Goal: Task Accomplishment & Management: Use online tool/utility

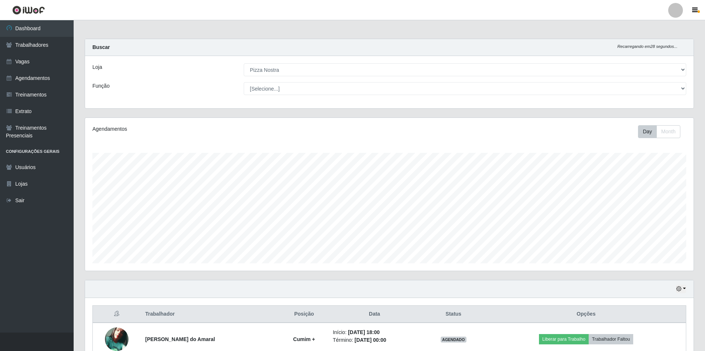
select select "337"
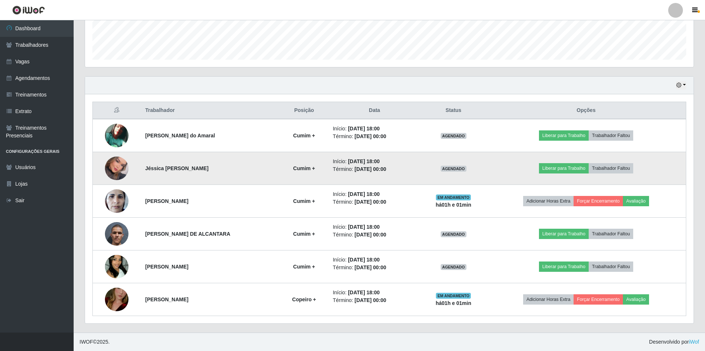
scroll to position [153, 608]
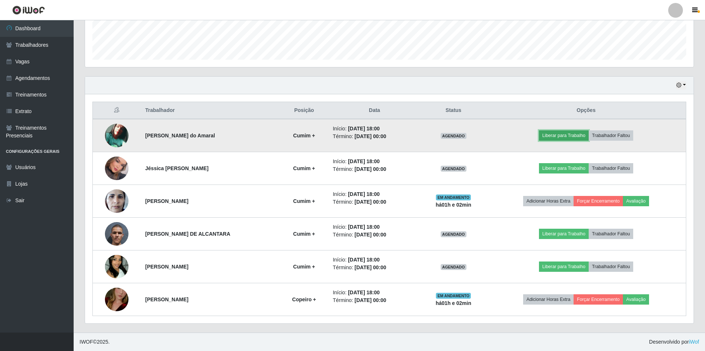
click at [561, 138] on button "Liberar para Trabalho" at bounding box center [564, 135] width 50 height 10
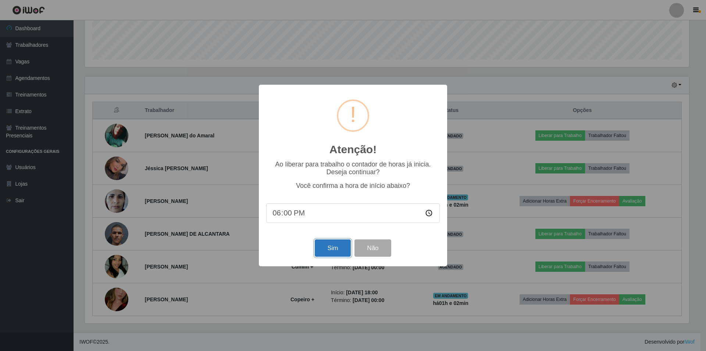
click at [341, 248] on button "Sim" at bounding box center [333, 247] width 36 height 17
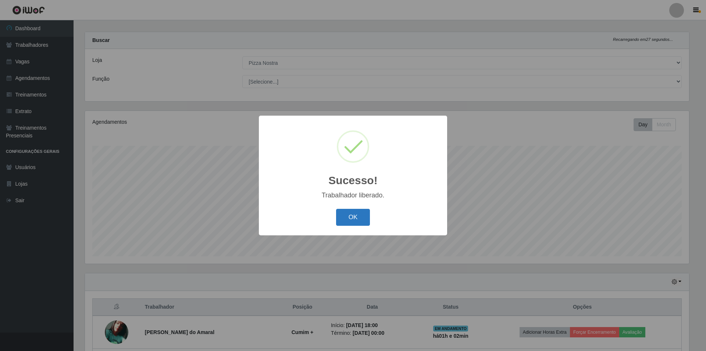
click at [355, 218] on button "OK" at bounding box center [353, 217] width 34 height 17
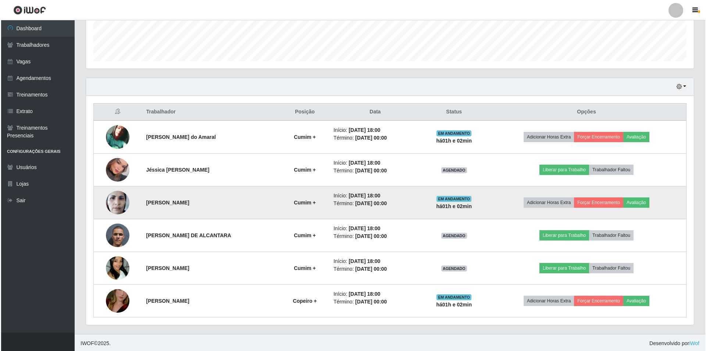
scroll to position [203, 0]
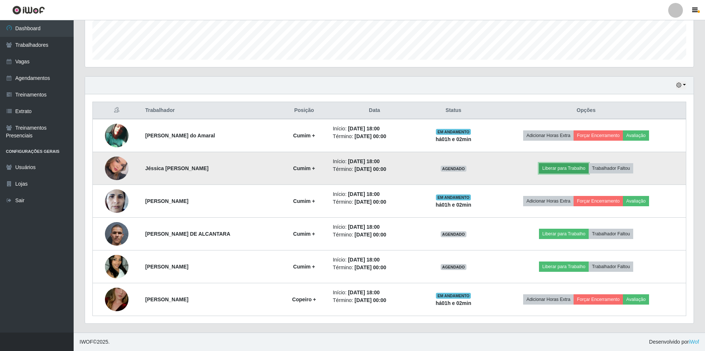
click at [559, 171] on button "Liberar para Trabalho" at bounding box center [564, 168] width 50 height 10
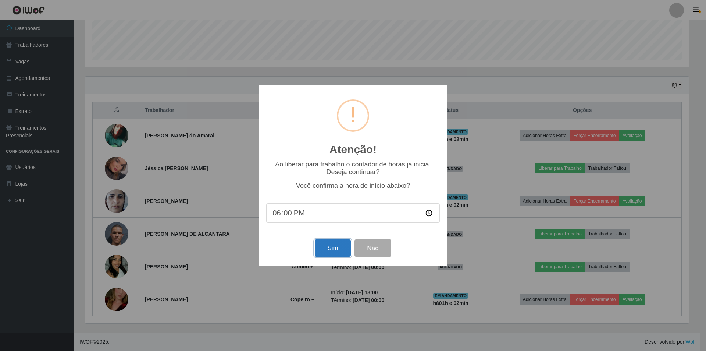
click at [341, 251] on button "Sim" at bounding box center [333, 247] width 36 height 17
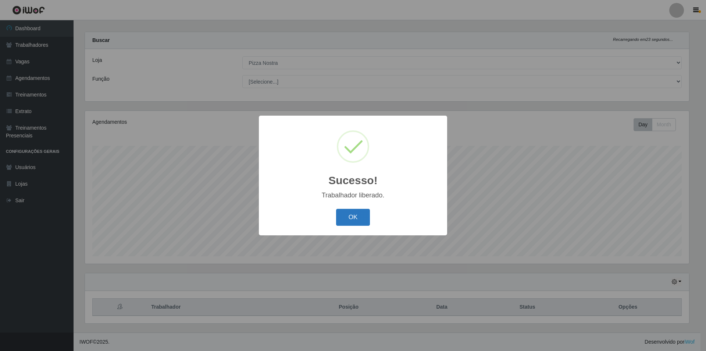
click at [342, 216] on button "OK" at bounding box center [353, 217] width 34 height 17
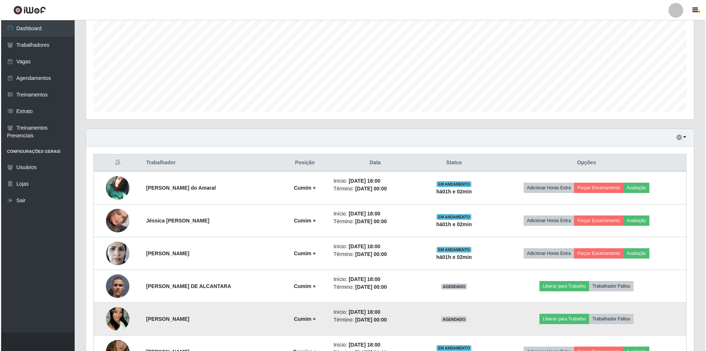
scroll to position [203, 0]
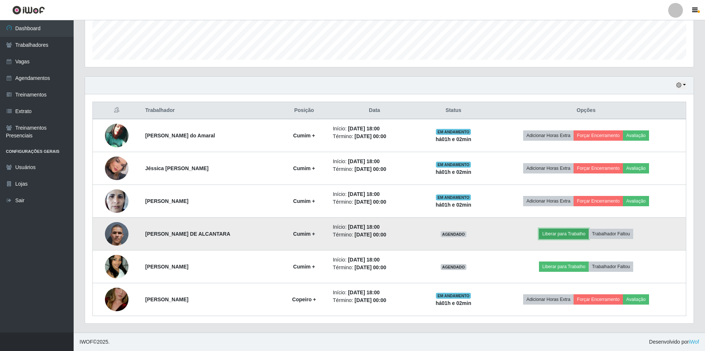
click at [577, 233] on button "Liberar para Trabalho" at bounding box center [564, 233] width 50 height 10
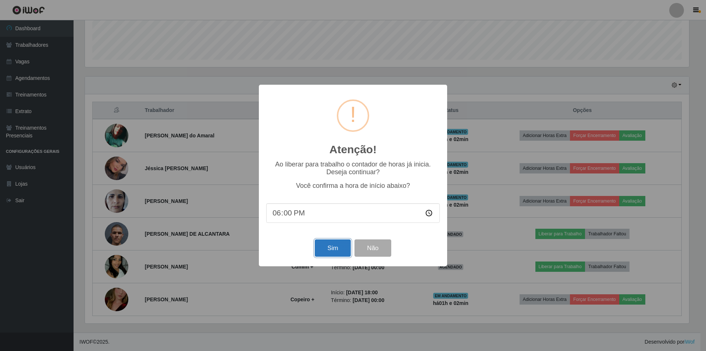
click at [321, 255] on button "Sim" at bounding box center [333, 247] width 36 height 17
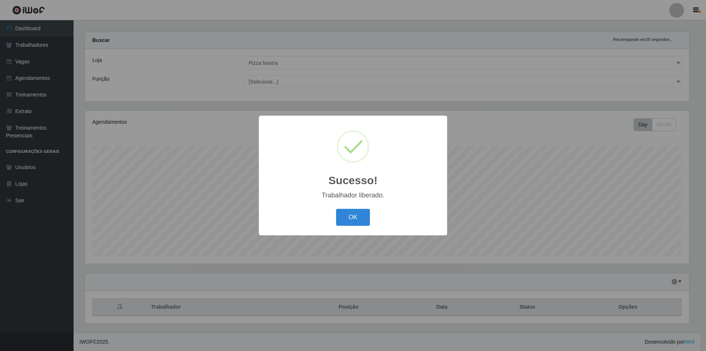
scroll to position [0, 0]
click at [352, 216] on button "OK" at bounding box center [353, 217] width 34 height 17
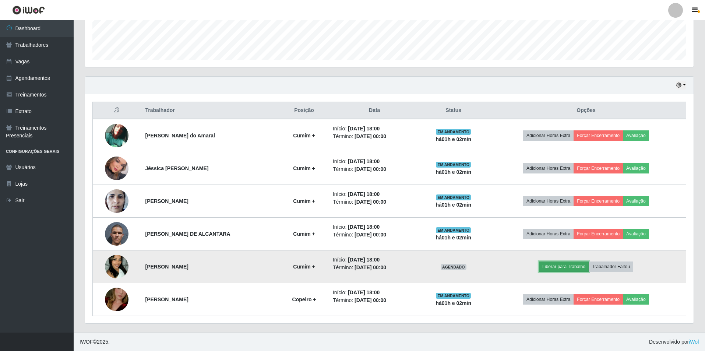
click at [565, 267] on button "Liberar para Trabalho" at bounding box center [564, 266] width 50 height 10
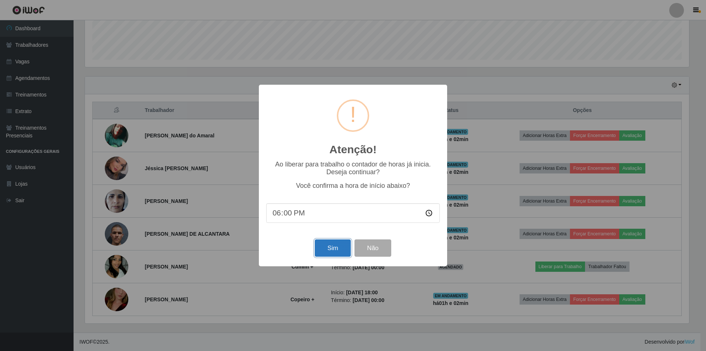
click at [344, 255] on button "Sim" at bounding box center [333, 247] width 36 height 17
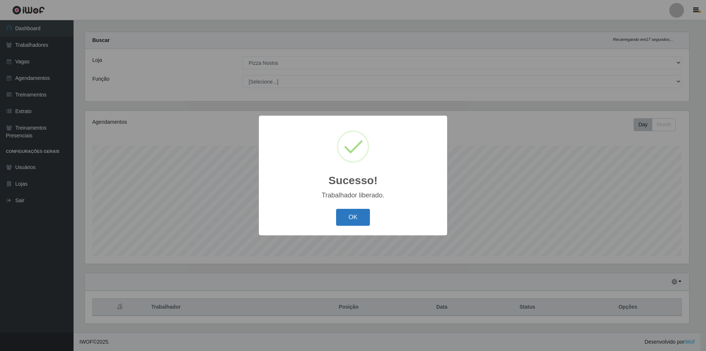
click at [358, 220] on button "OK" at bounding box center [353, 217] width 34 height 17
